Goal: Task Accomplishment & Management: Manage account settings

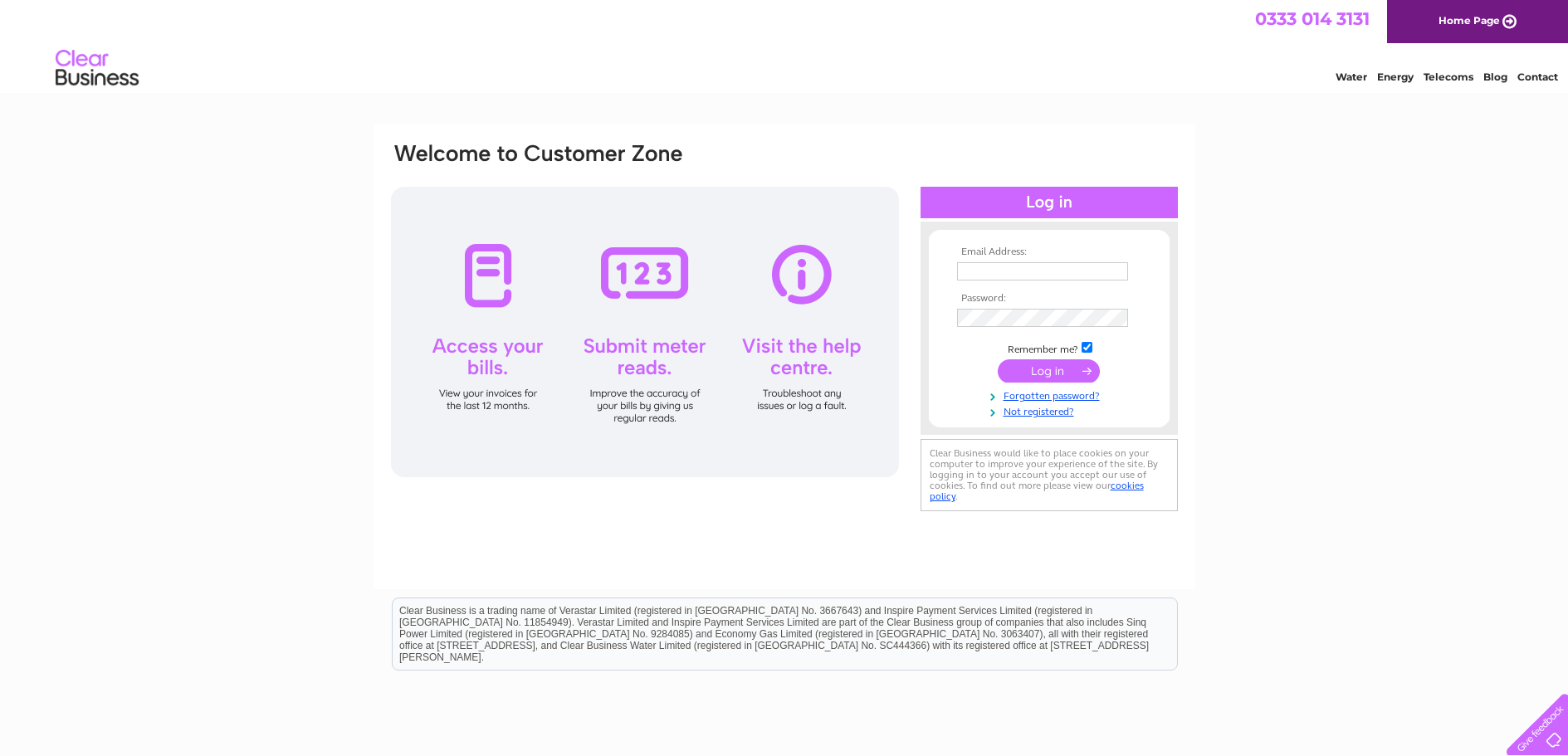
type input "[EMAIL_ADDRESS][DOMAIN_NAME]"
click at [1035, 376] on input "submit" at bounding box center [1049, 370] width 102 height 23
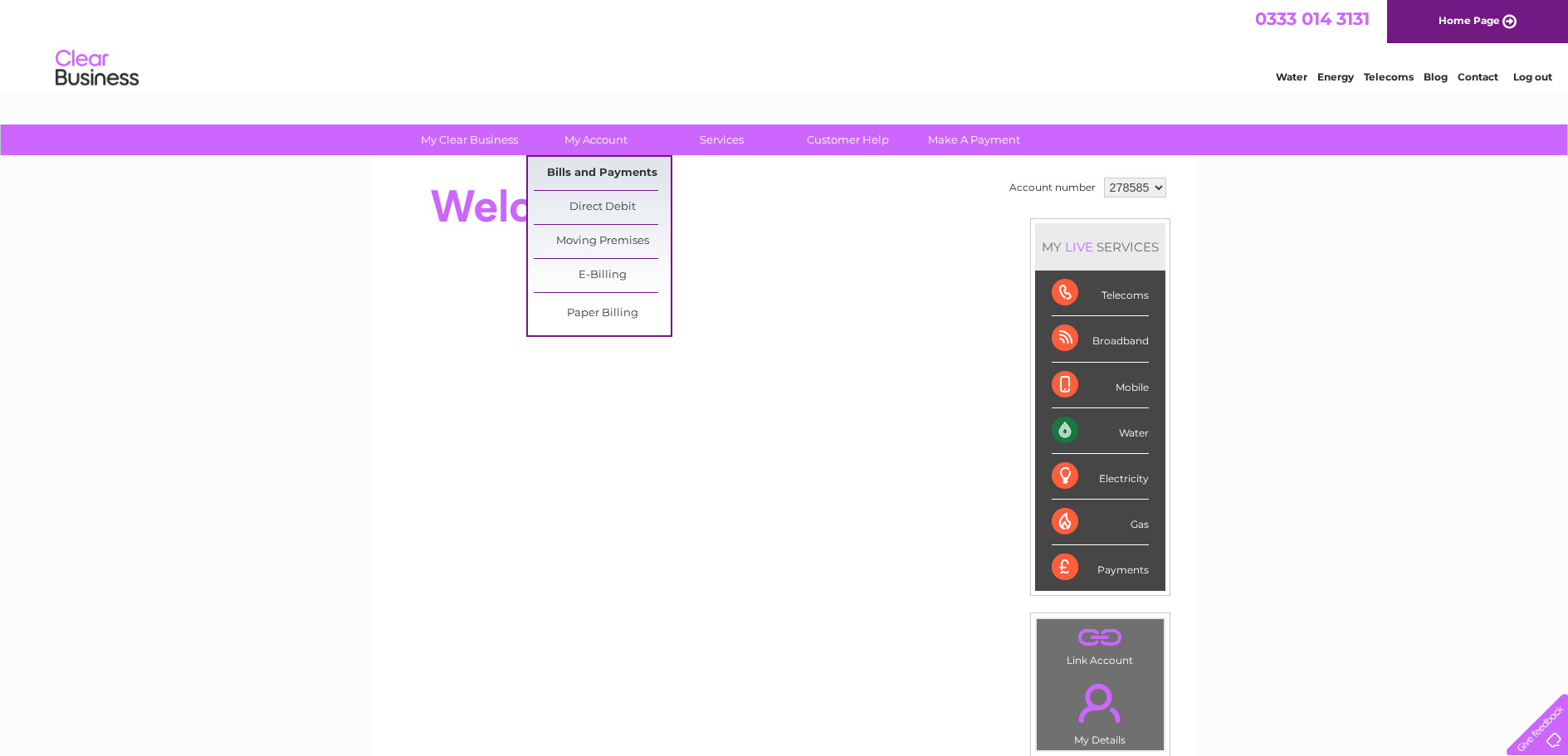
click at [602, 176] on link "Bills and Payments" at bounding box center [603, 173] width 137 height 33
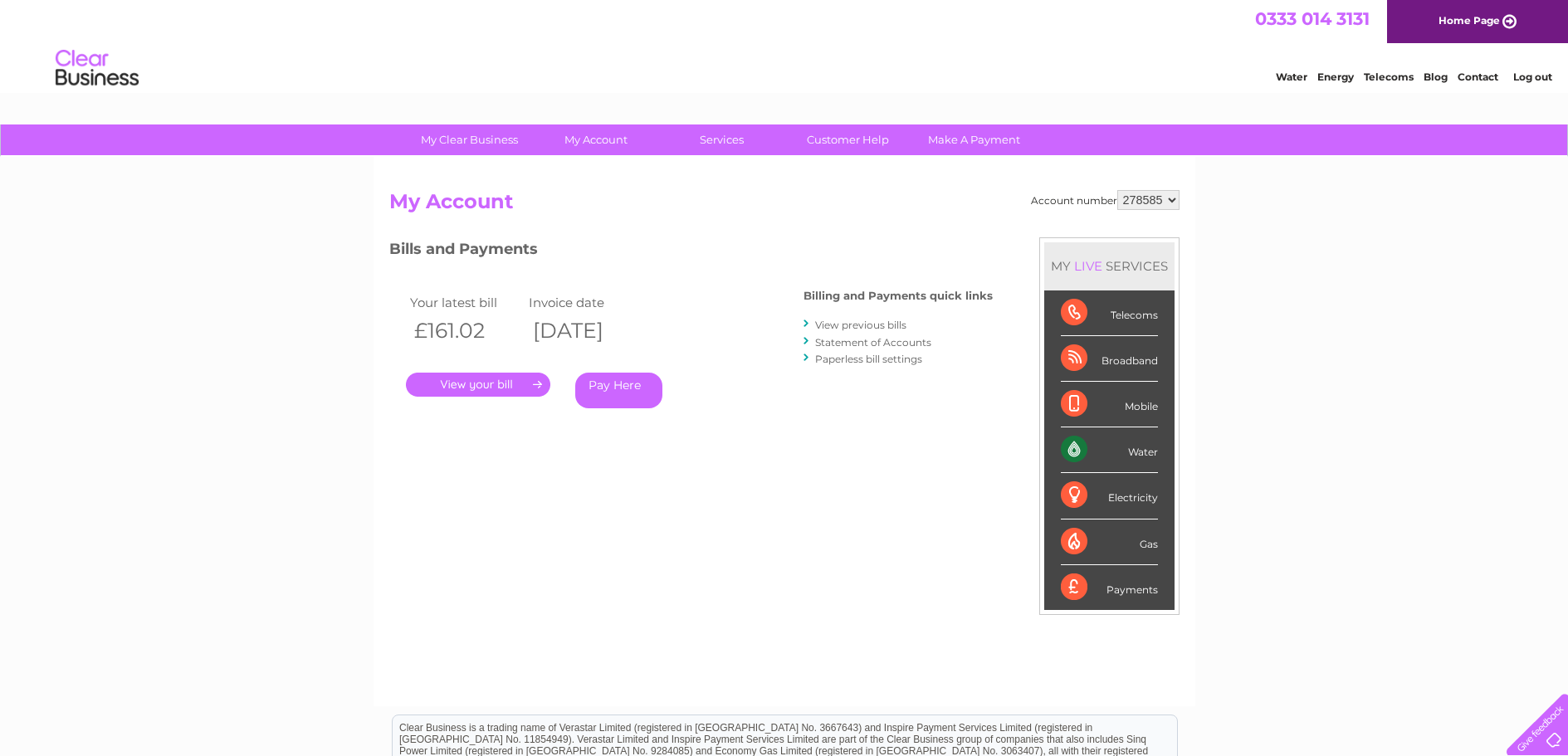
click at [494, 384] on link "." at bounding box center [478, 385] width 144 height 24
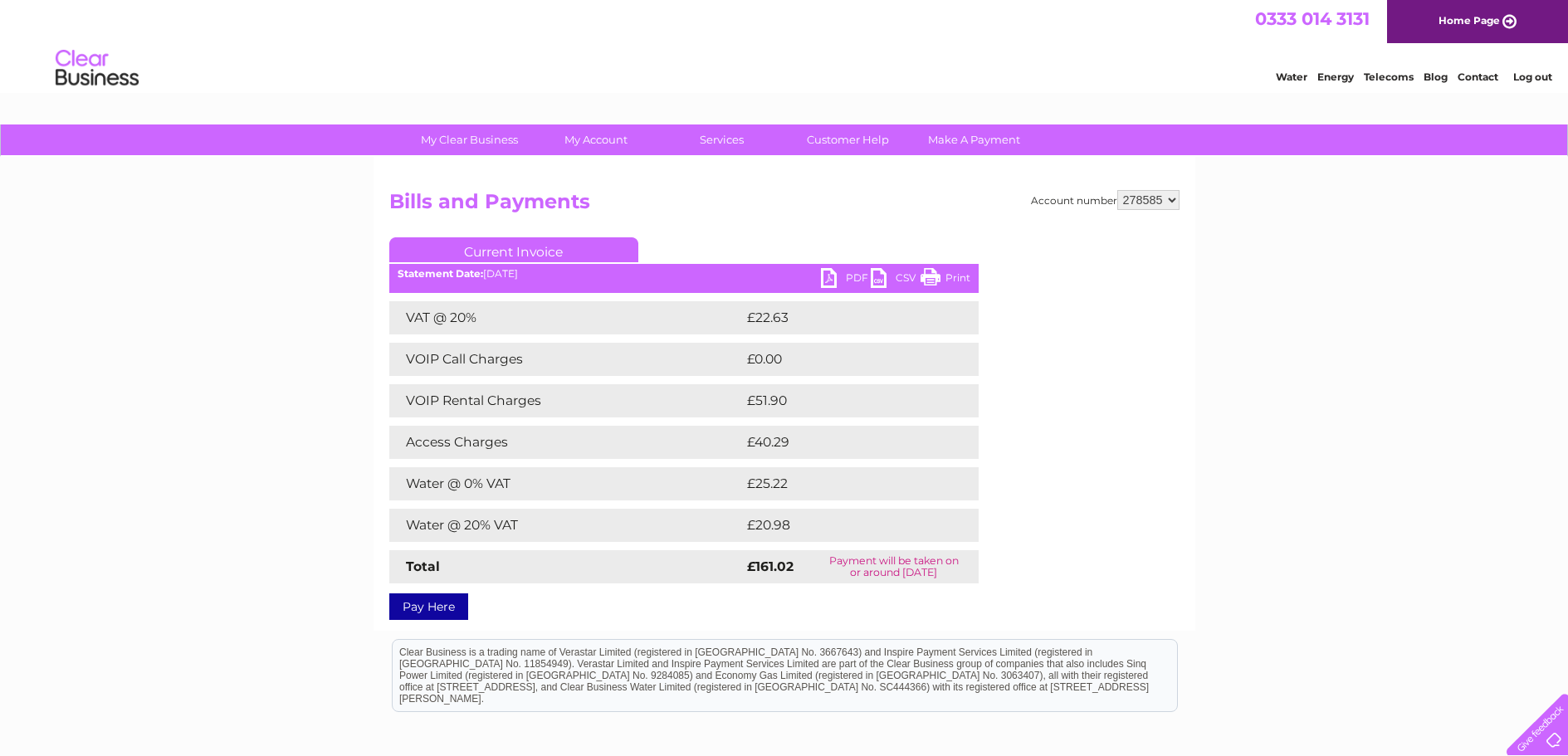
click at [829, 277] on link "PDF" at bounding box center [846, 280] width 50 height 24
